Goal: Task Accomplishment & Management: Manage account settings

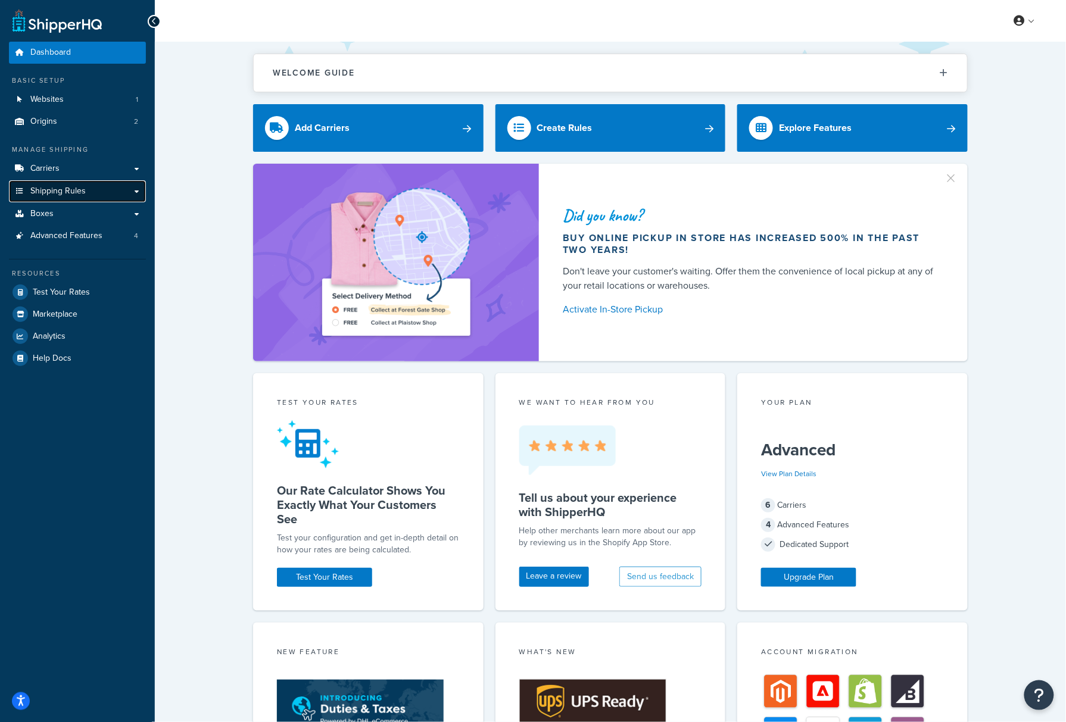
click at [48, 189] on span "Shipping Rules" at bounding box center [57, 191] width 55 height 10
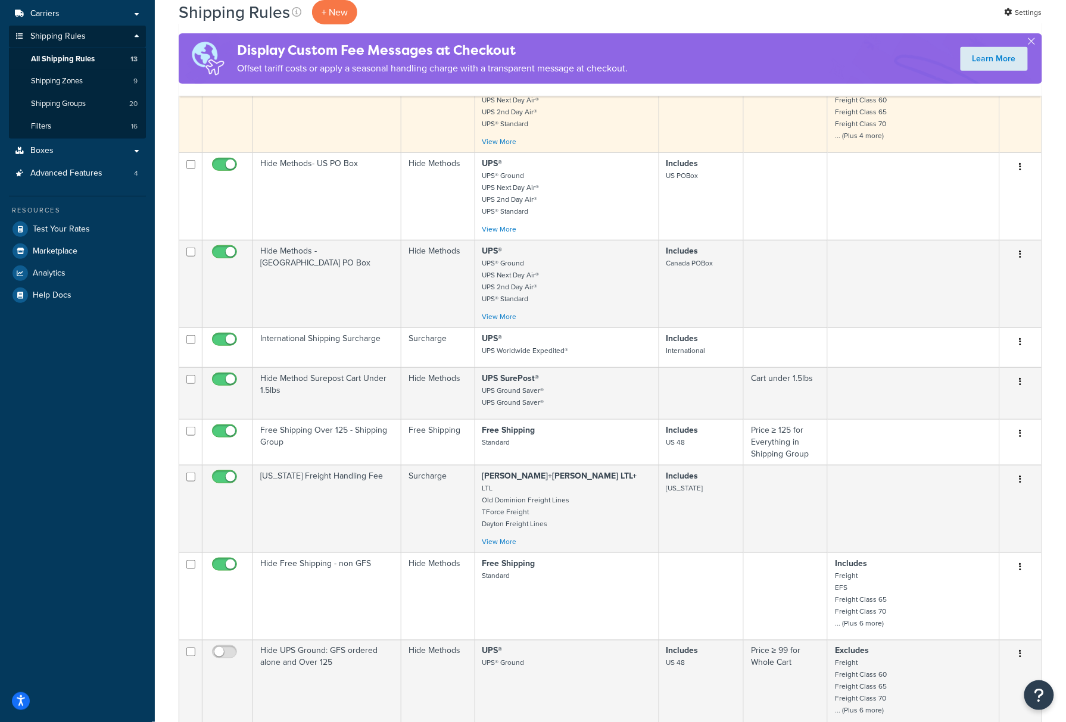
scroll to position [158, 0]
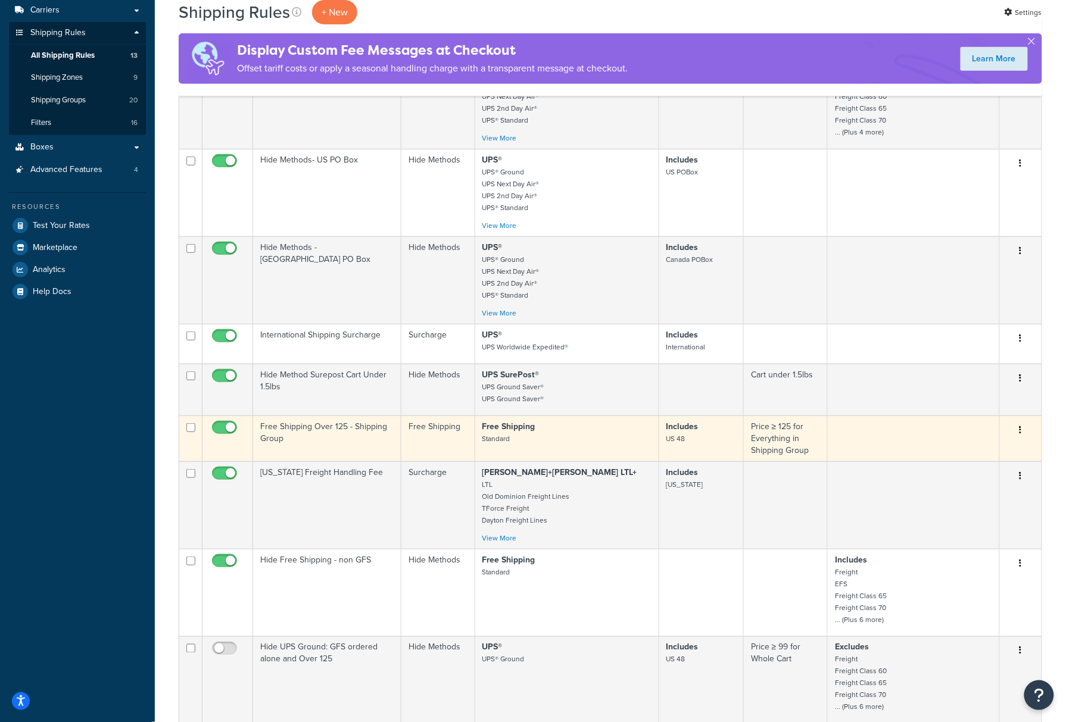
click at [226, 429] on input "checkbox" at bounding box center [226, 430] width 33 height 15
checkbox input "false"
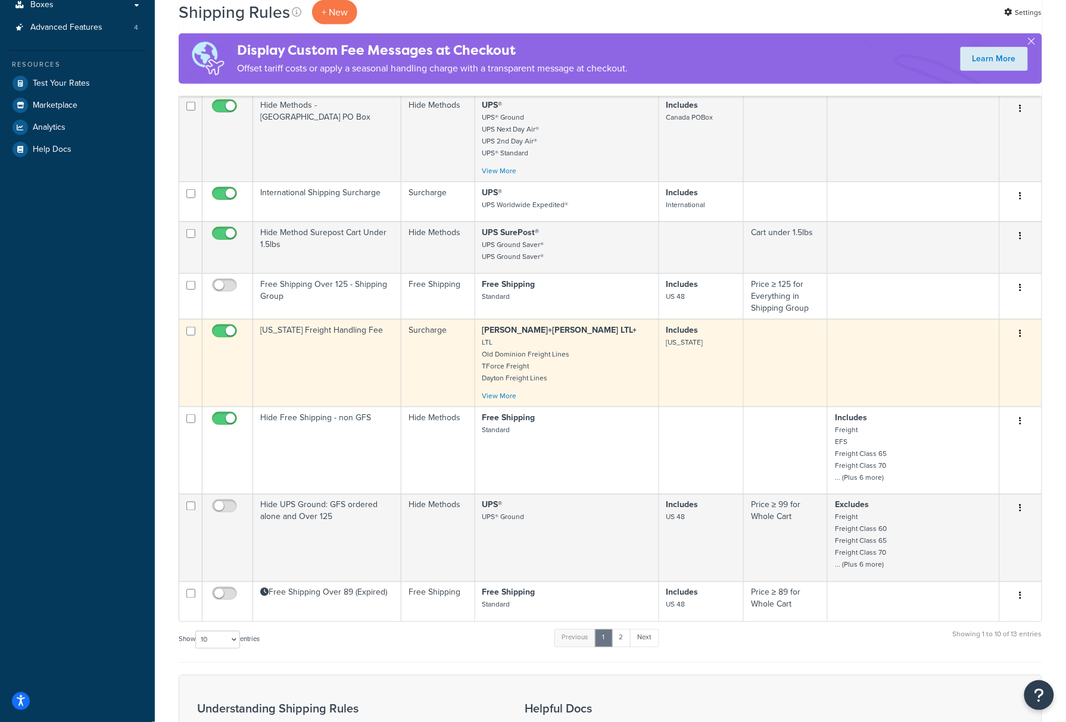
scroll to position [317, 0]
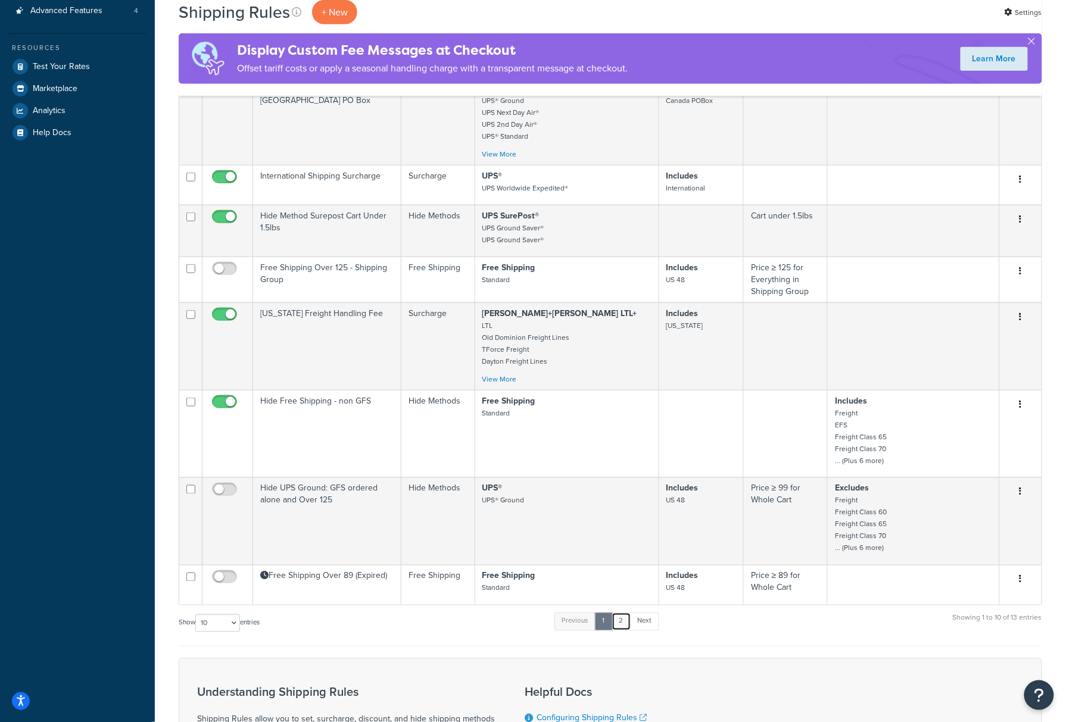
click at [625, 623] on link "2" at bounding box center [622, 622] width 20 height 18
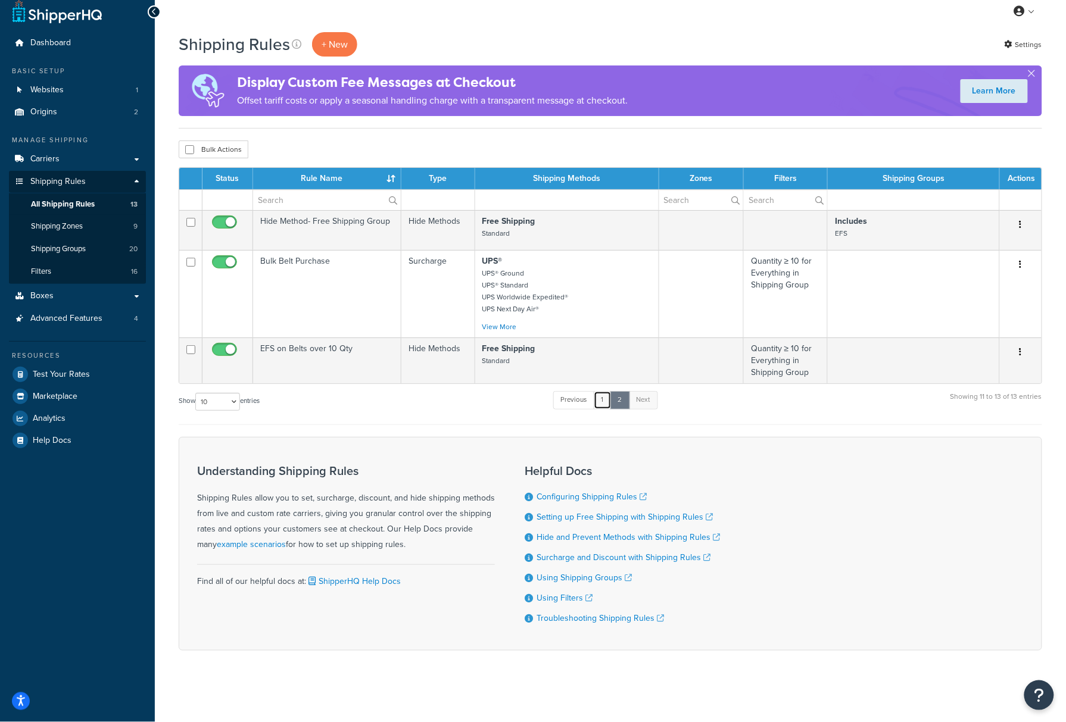
click at [603, 398] on link "1" at bounding box center [603, 400] width 18 height 18
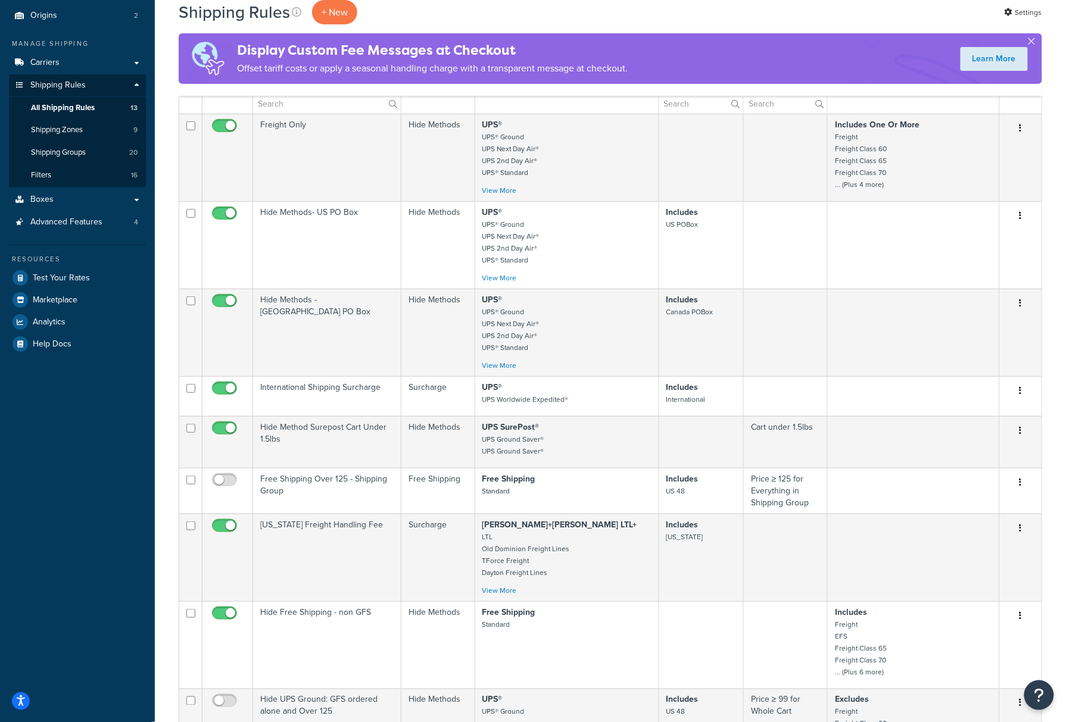
scroll to position [0, 0]
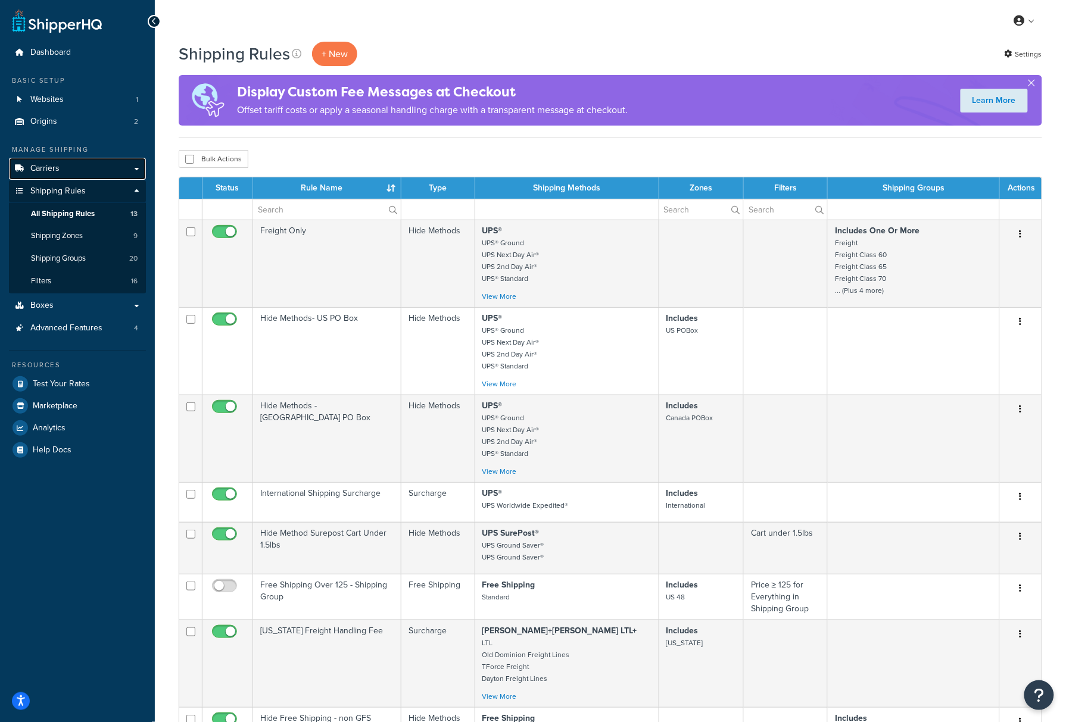
click at [57, 167] on span "Carriers" at bounding box center [44, 169] width 29 height 10
